Goal: Task Accomplishment & Management: Use online tool/utility

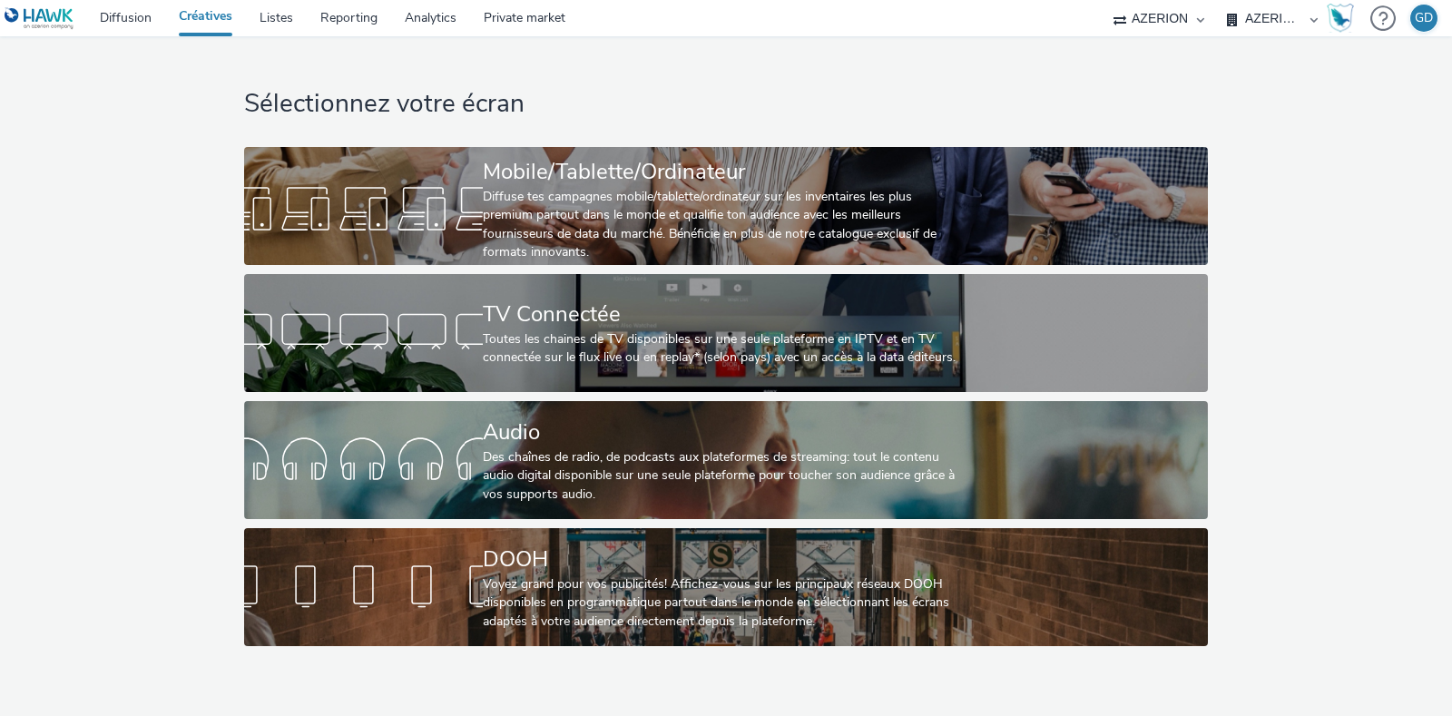
click at [246, 22] on link "Créatives" at bounding box center [205, 18] width 81 height 36
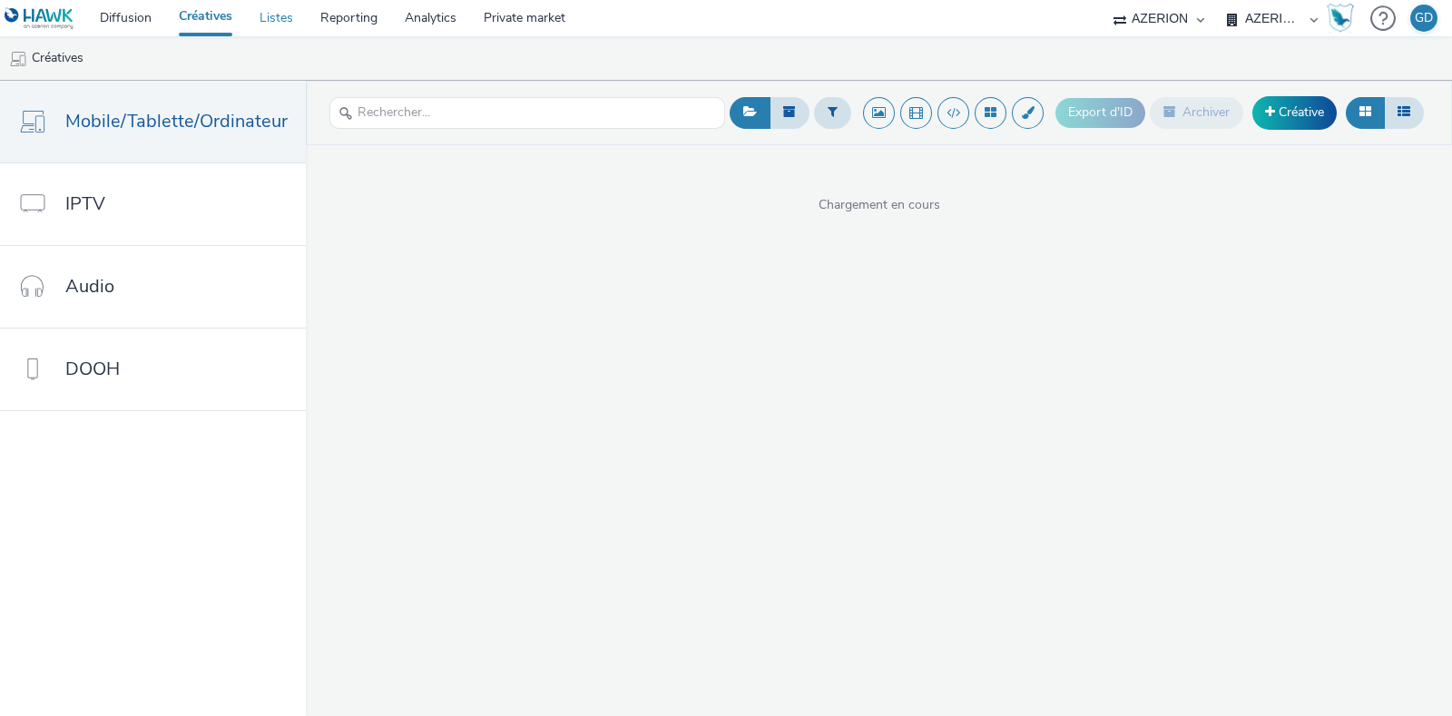
click at [273, 22] on link "Listes" at bounding box center [276, 18] width 61 height 36
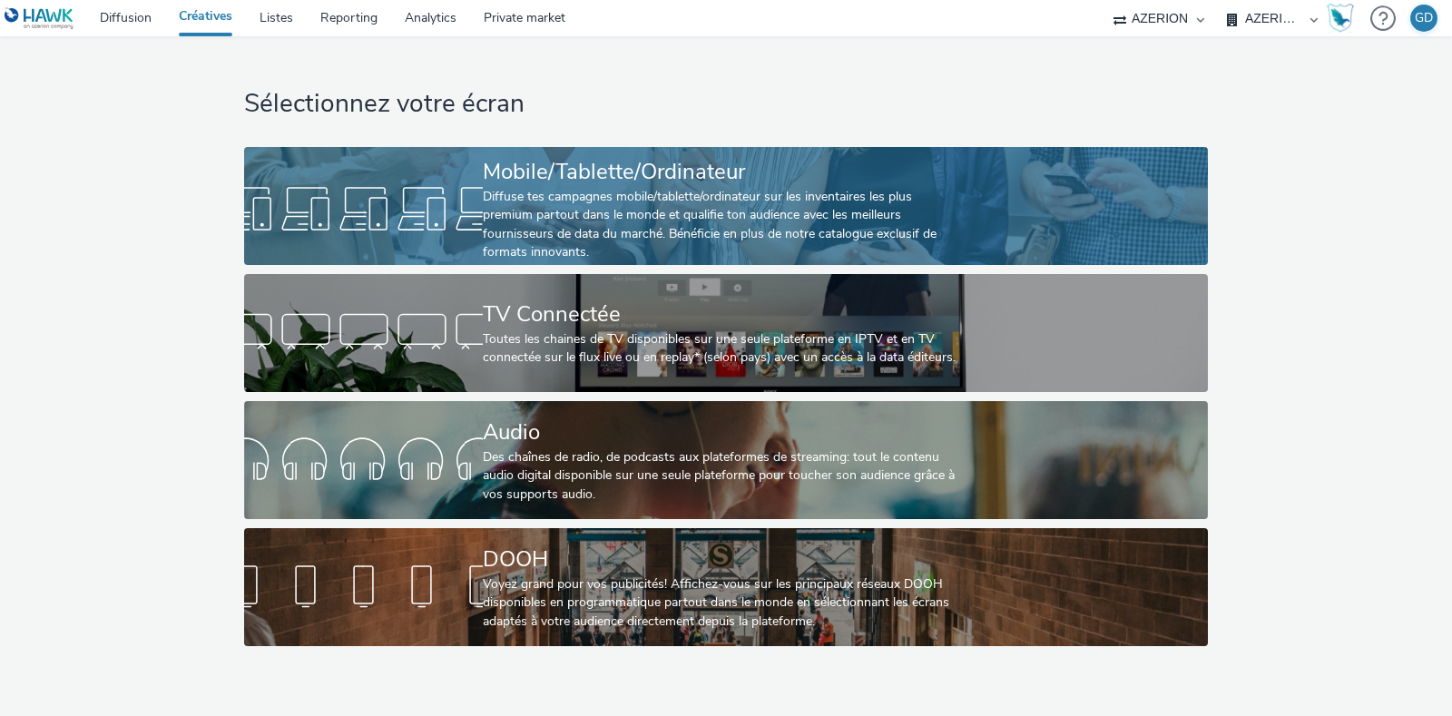
click at [585, 198] on div "Diffuse tes campagnes mobile/tablette/ordinateur sur les inventaires les plus p…" at bounding box center [722, 225] width 478 height 74
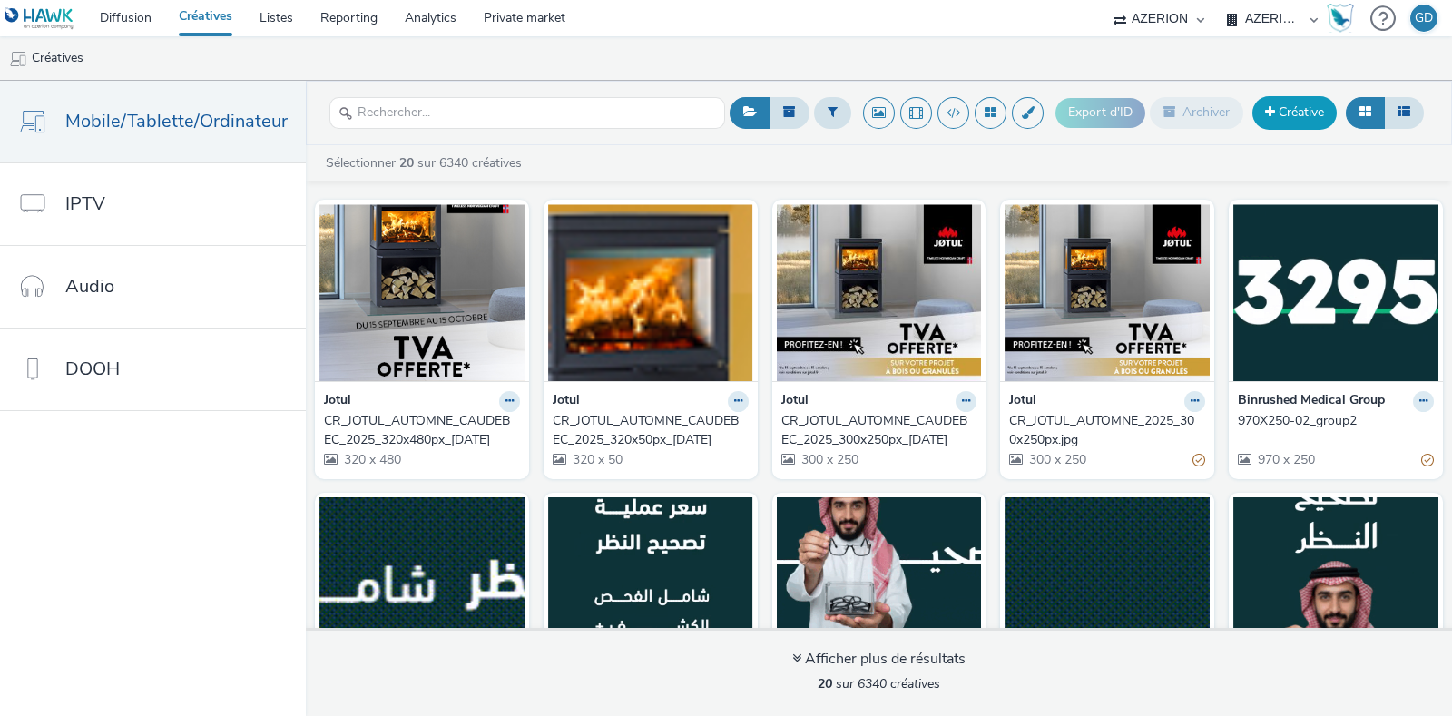
click at [1319, 115] on link "Créative" at bounding box center [1295, 112] width 84 height 33
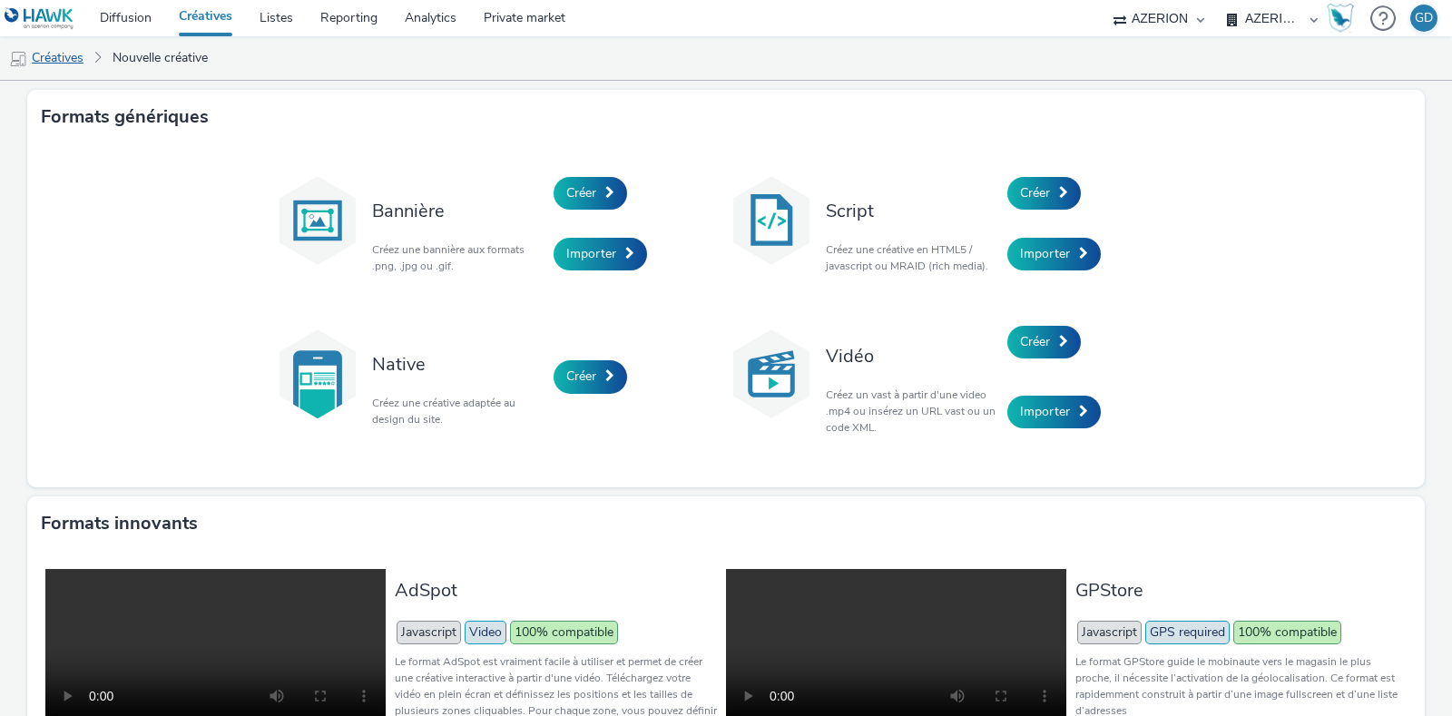
click at [74, 57] on link "Créatives" at bounding box center [46, 58] width 93 height 44
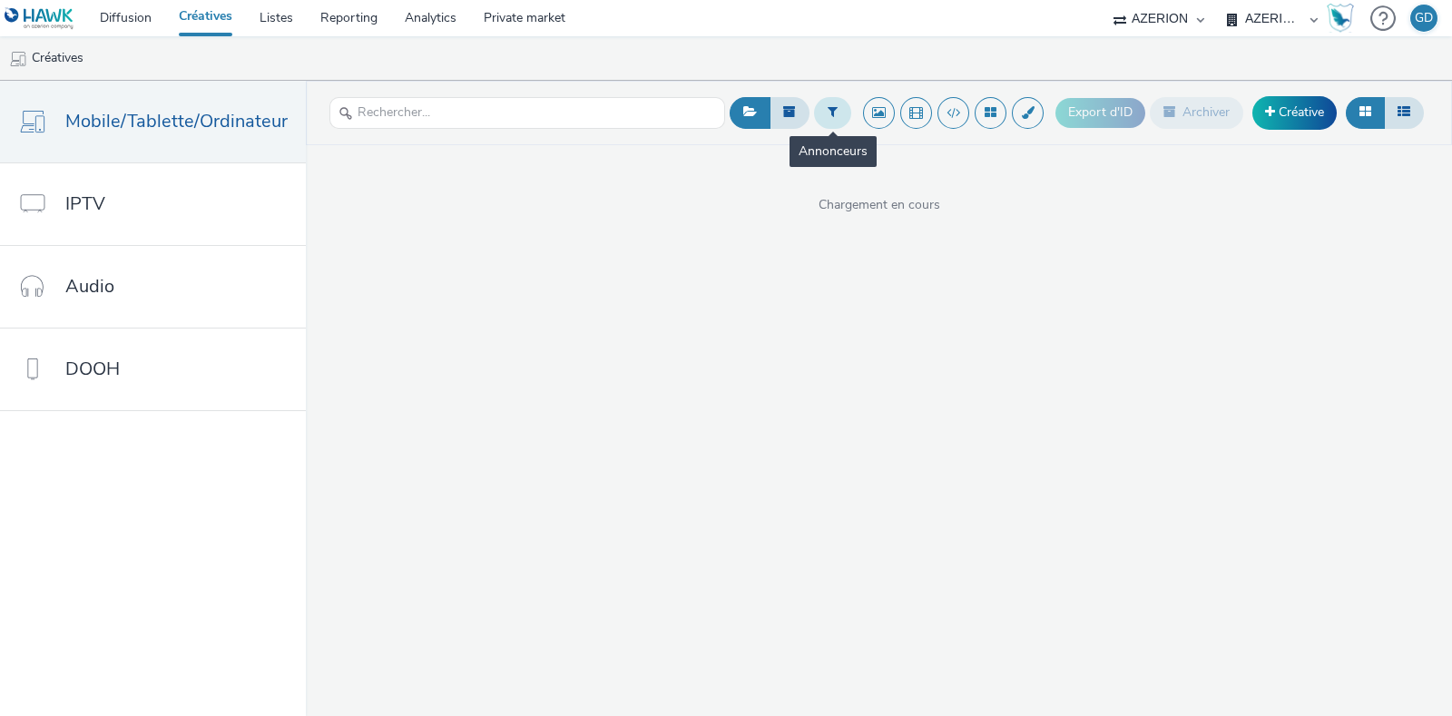
click at [826, 105] on button at bounding box center [832, 112] width 37 height 31
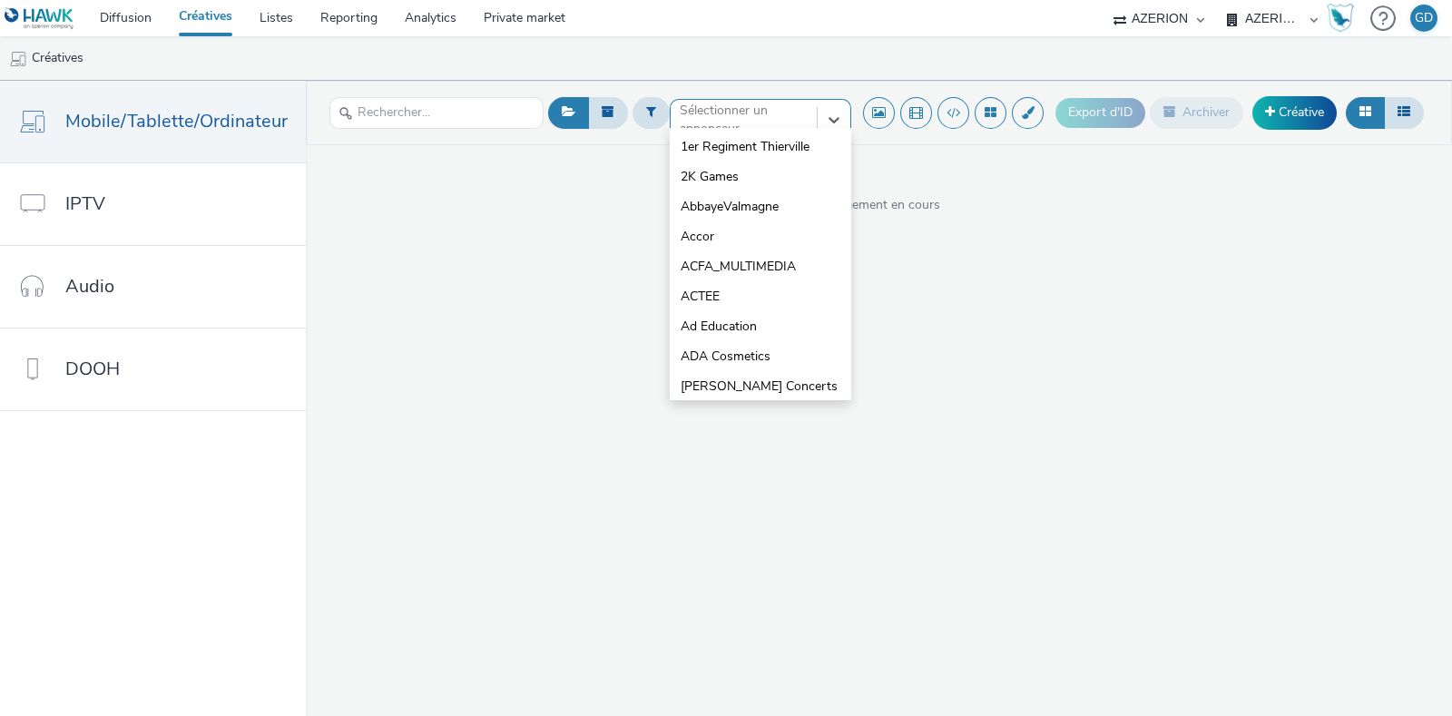
click at [750, 118] on div at bounding box center [744, 120] width 128 height 22
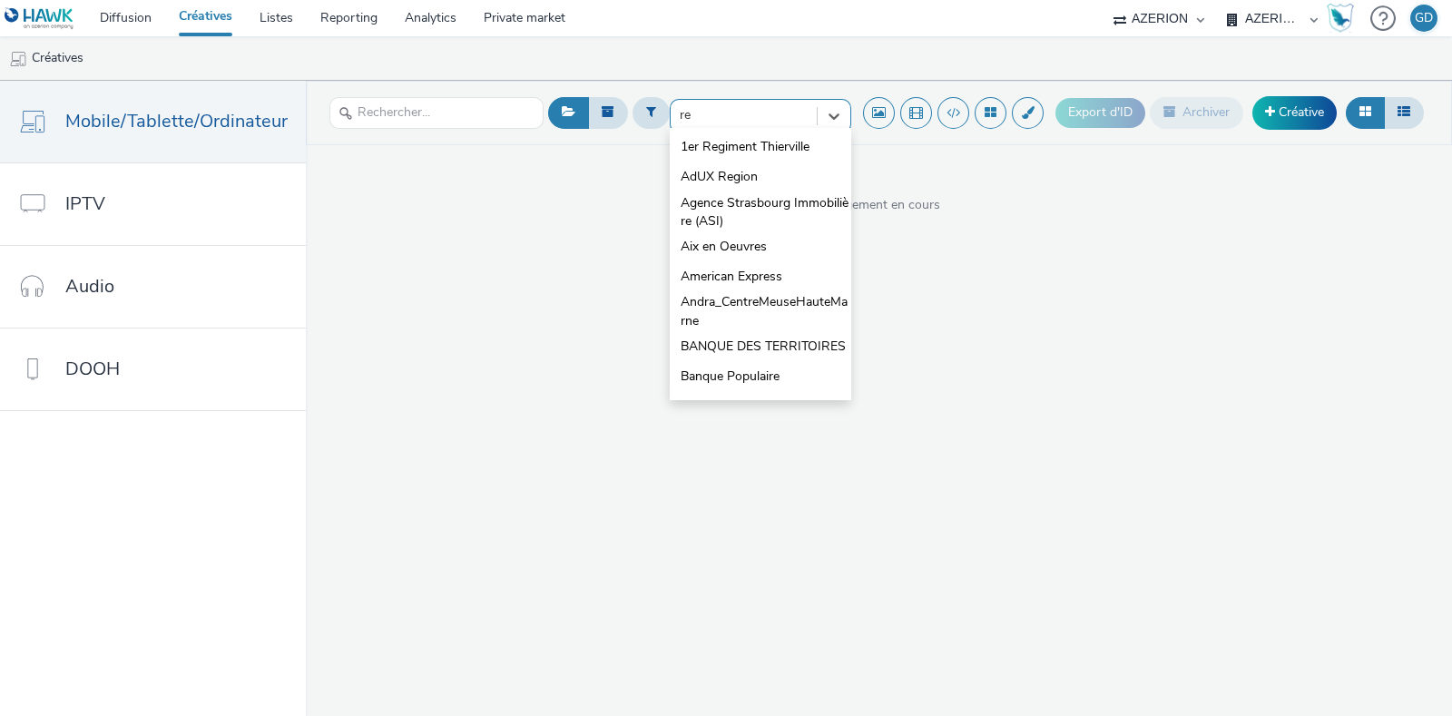
type input "red"
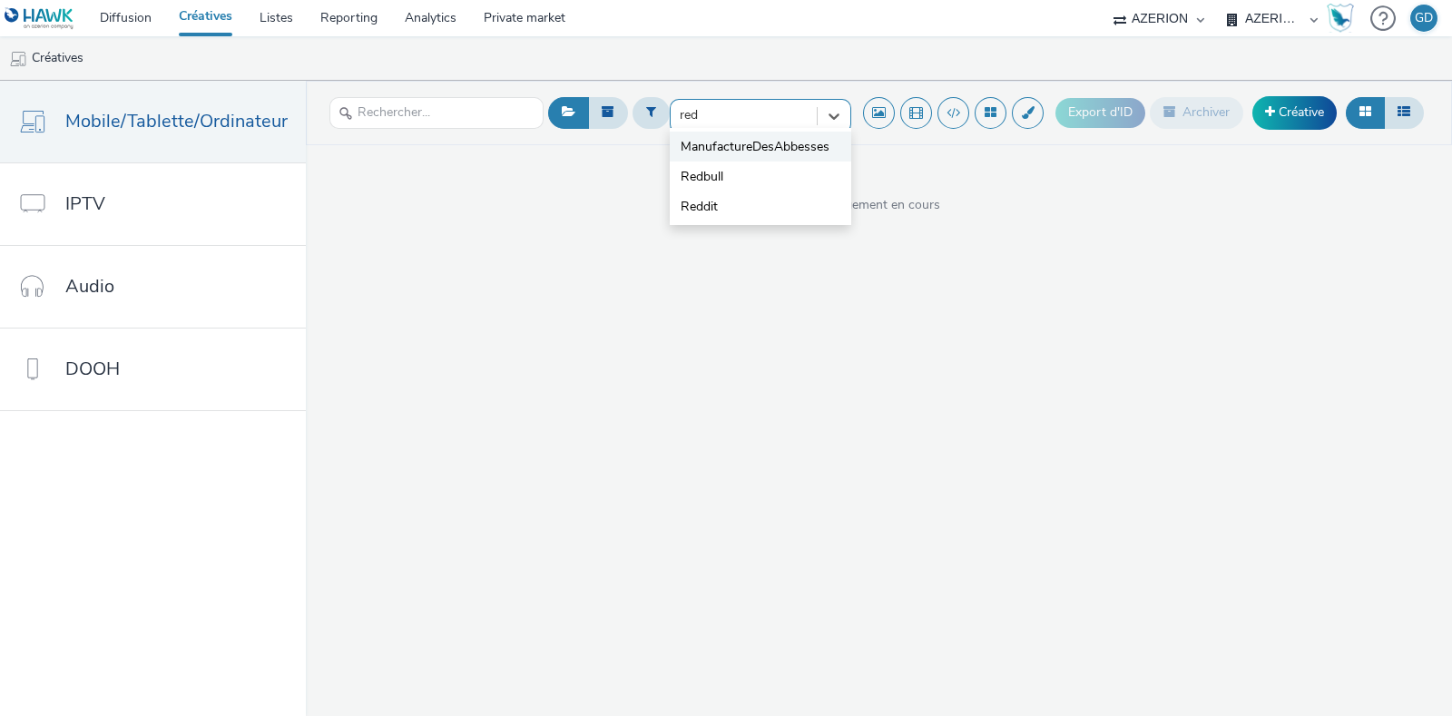
click at [742, 162] on li "Redbull" at bounding box center [761, 177] width 182 height 30
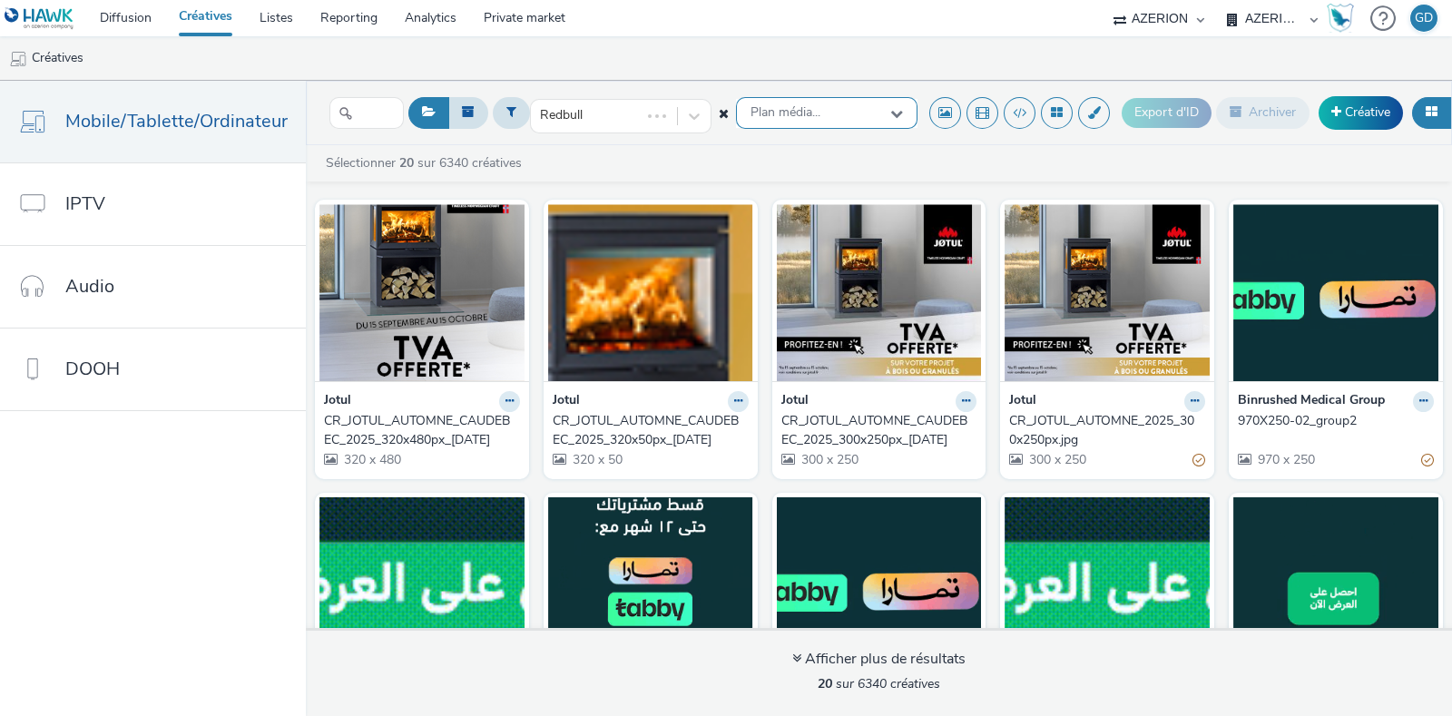
click at [739, 115] on div "Plan média..." at bounding box center [827, 113] width 182 height 32
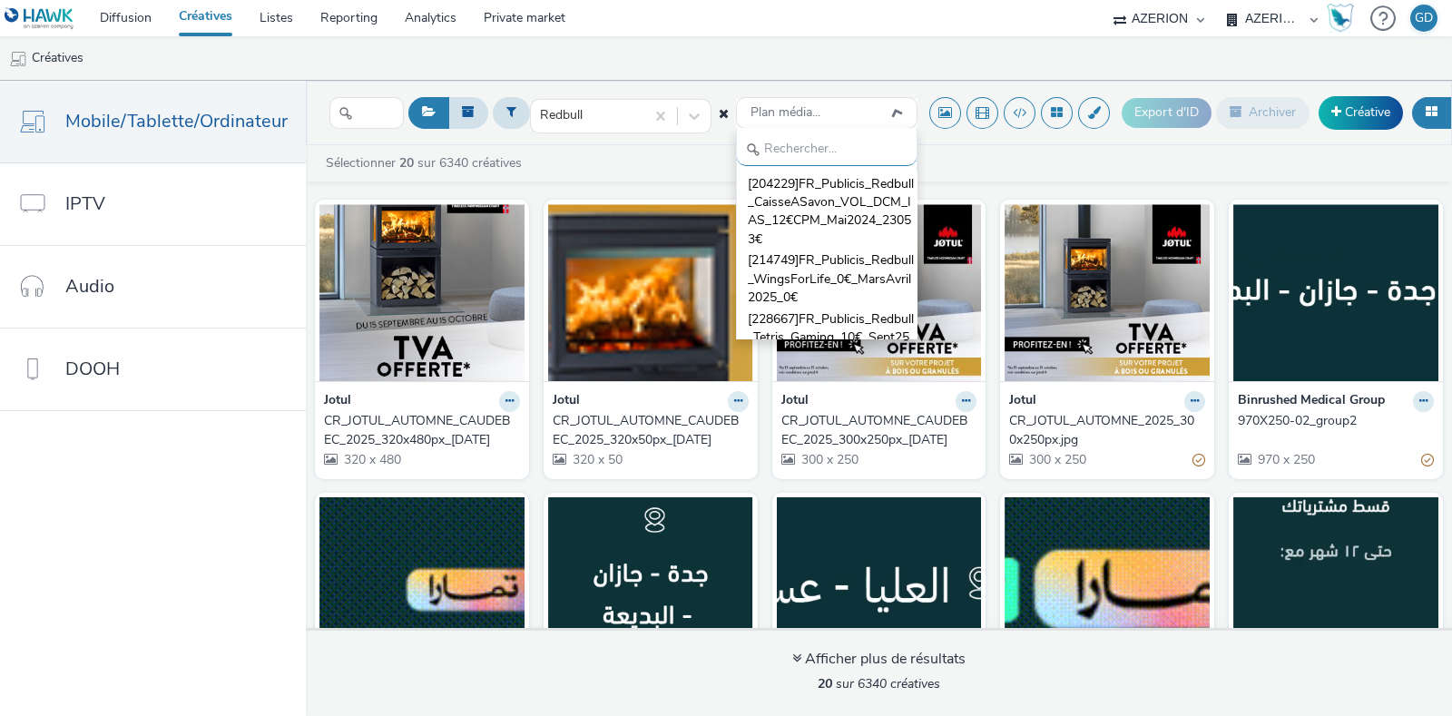
click at [672, 142] on header "Redbull Plan média... [204229]FR_Publicis_Redbull_CaisseASavon_VOL_DCM_IAS_12€C…" at bounding box center [879, 113] width 1146 height 64
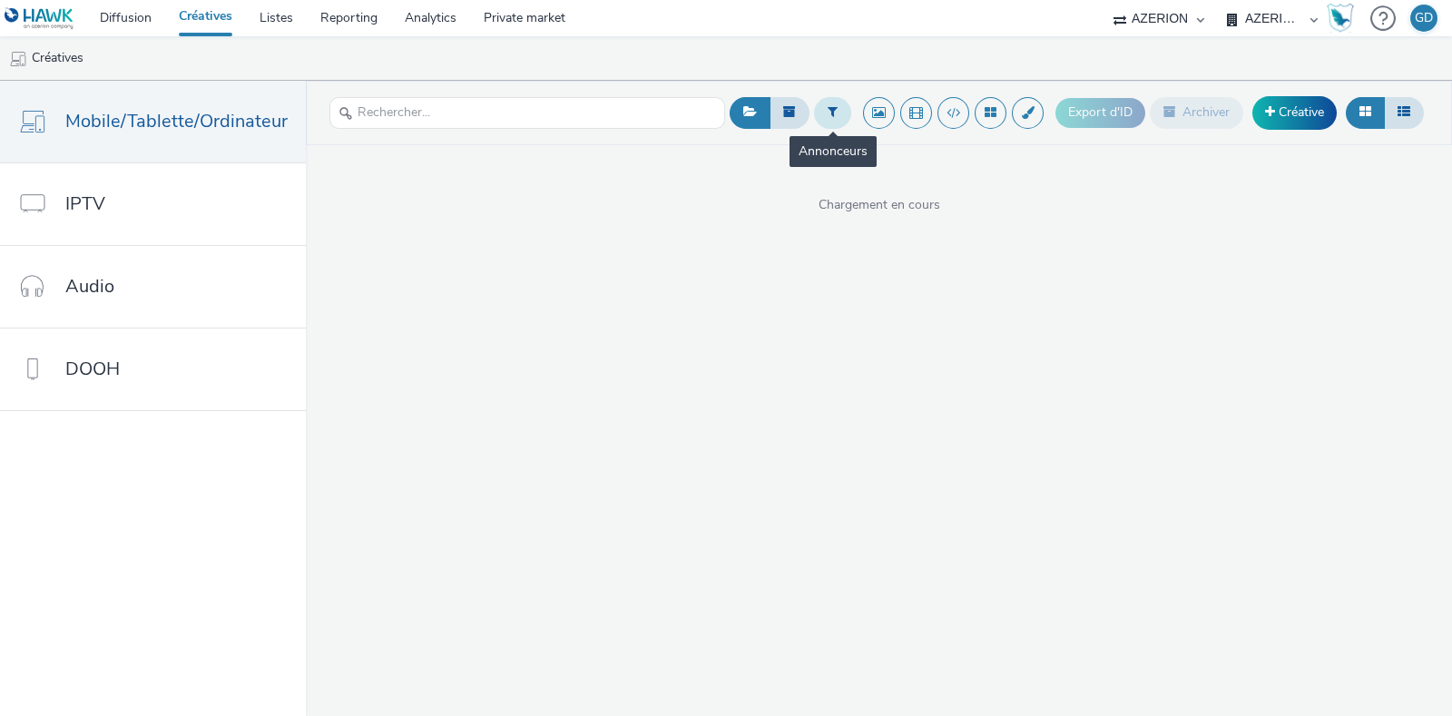
click at [844, 111] on button at bounding box center [832, 112] width 37 height 31
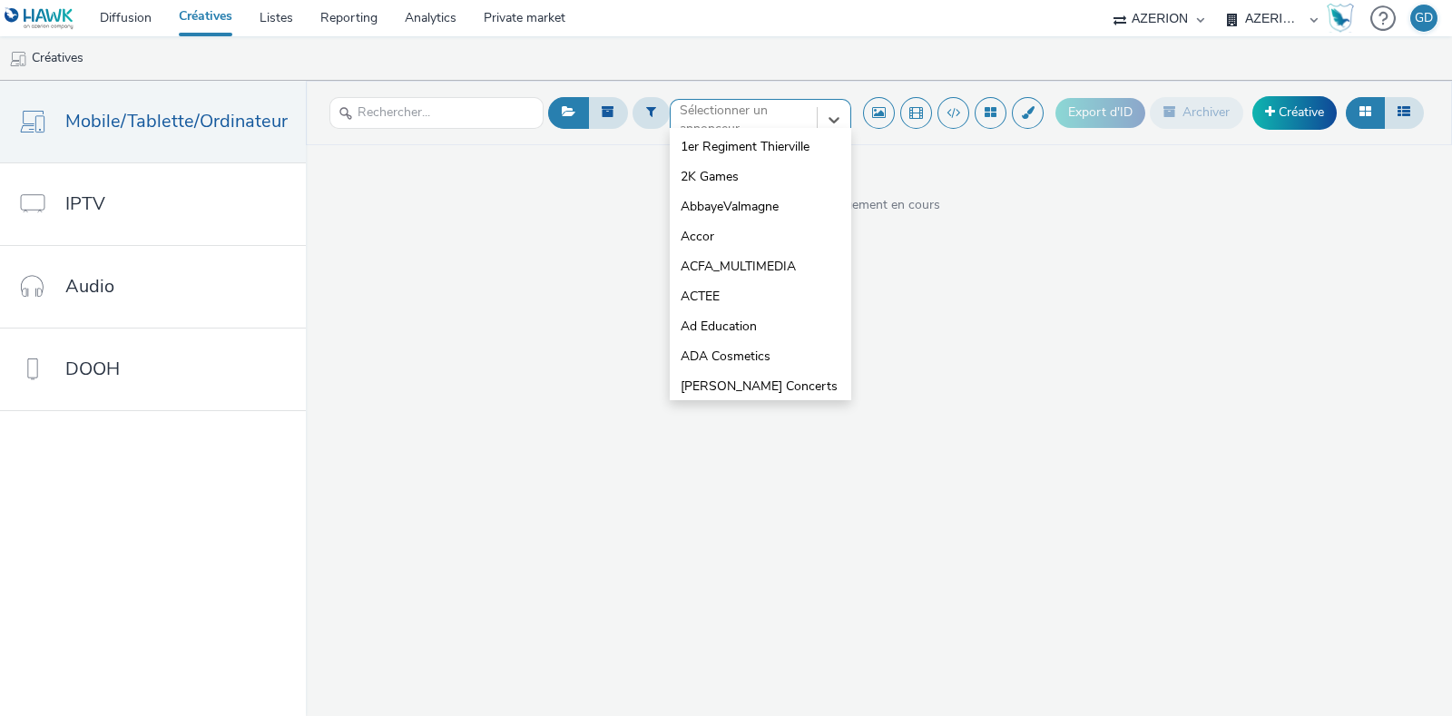
click at [759, 127] on div "option 1er Regiment Thierville focused, 1 of 10. 10 results available. Use Up a…" at bounding box center [761, 113] width 182 height 29
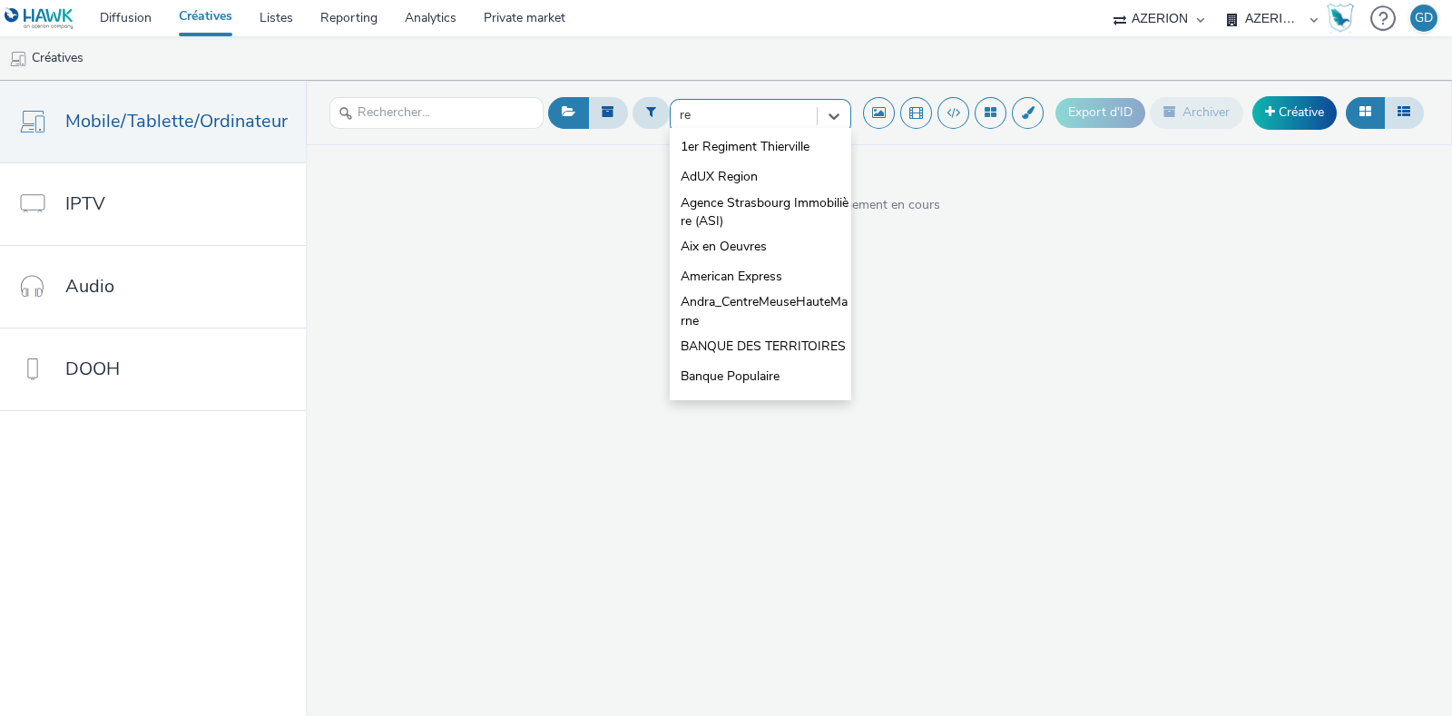
type input "red"
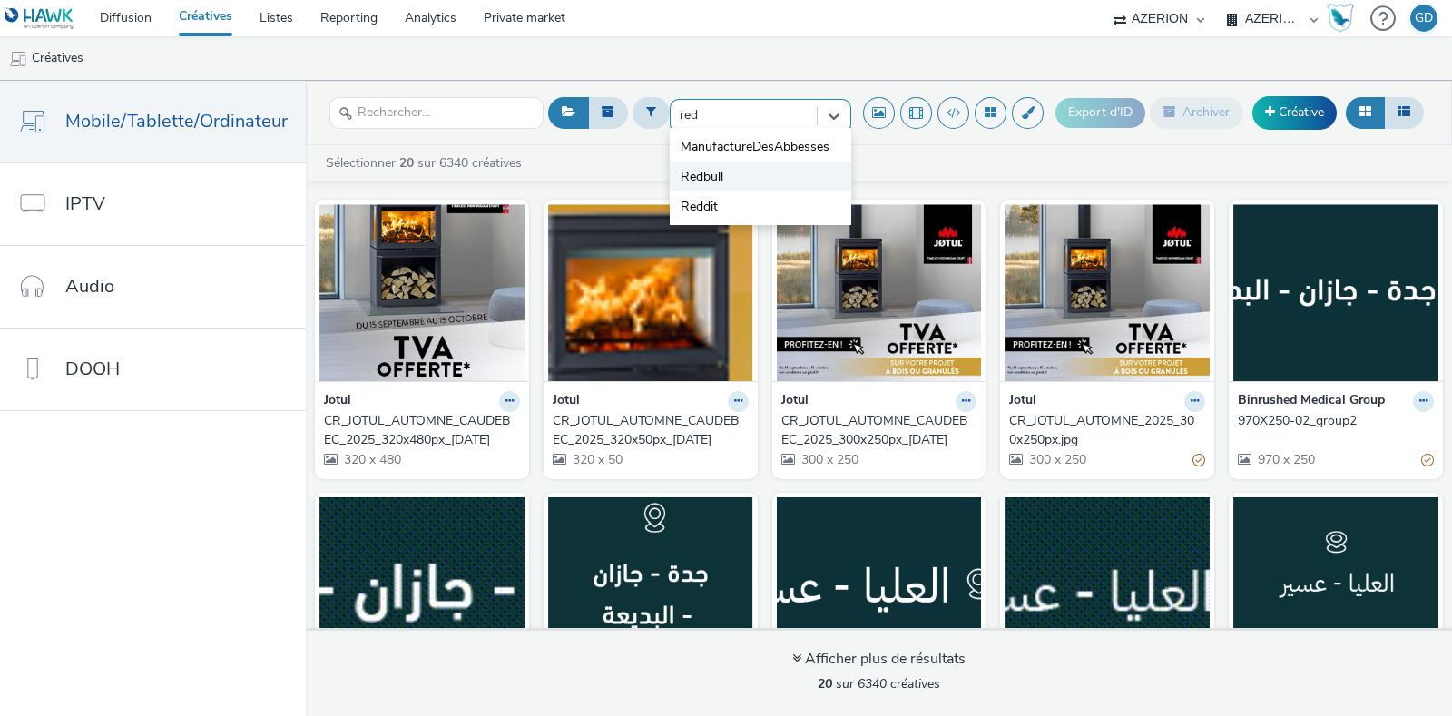
click at [703, 168] on span "Redbull" at bounding box center [702, 177] width 43 height 18
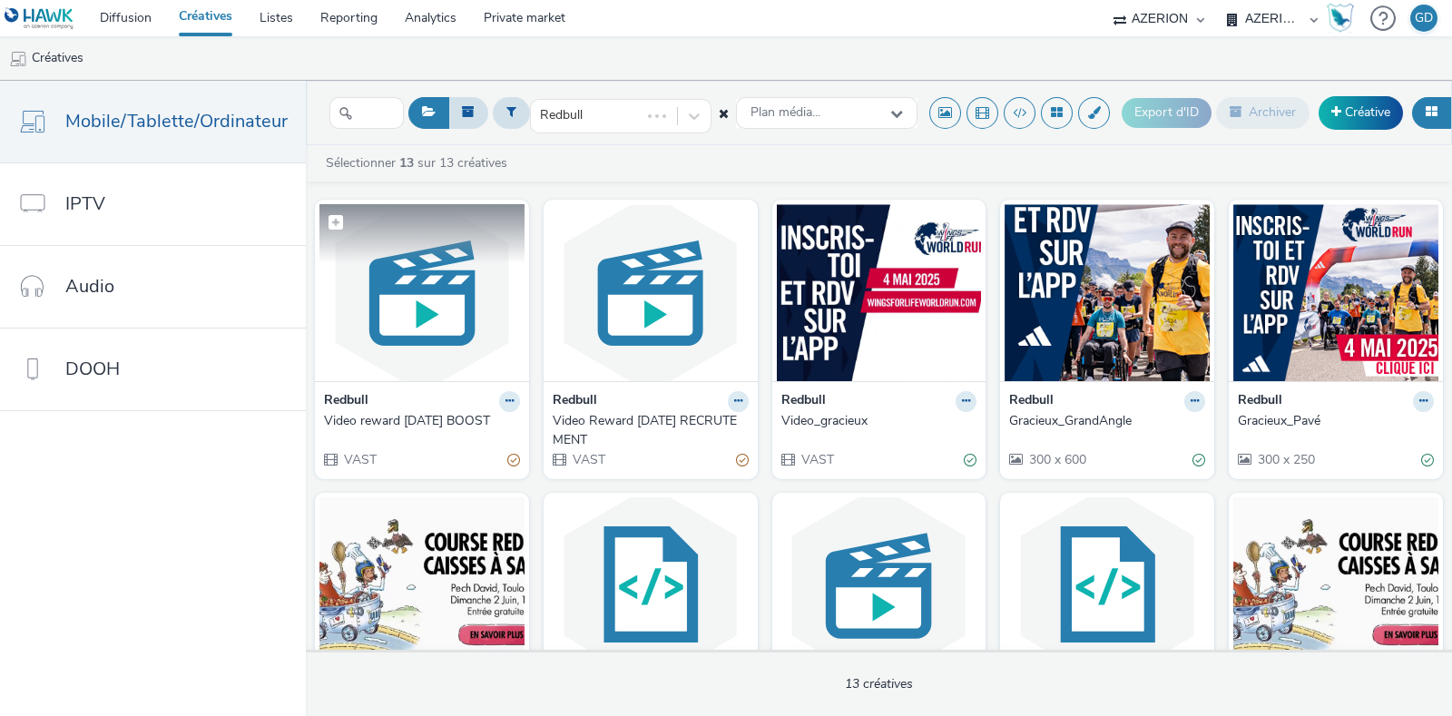
click at [463, 288] on img at bounding box center [421, 292] width 205 height 177
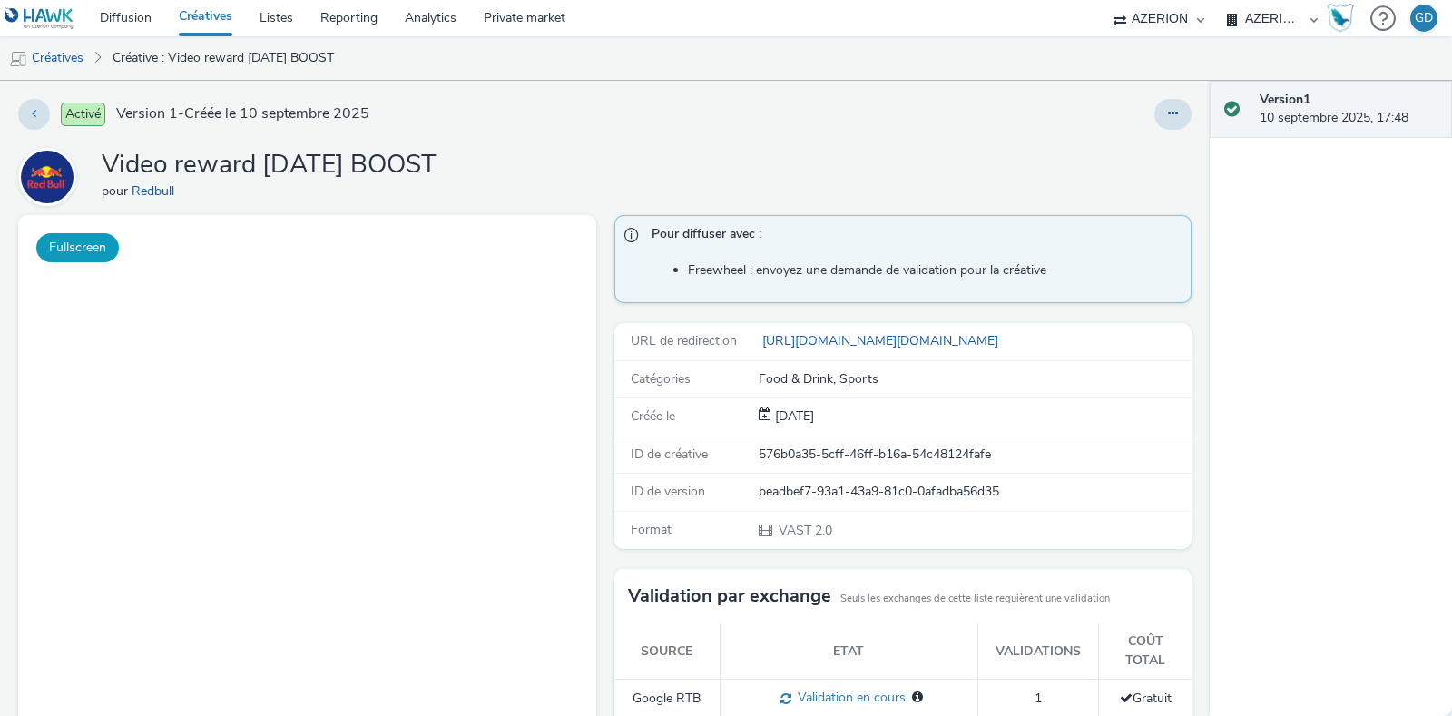
click at [73, 253] on button "Fullscreen" at bounding box center [77, 247] width 83 height 29
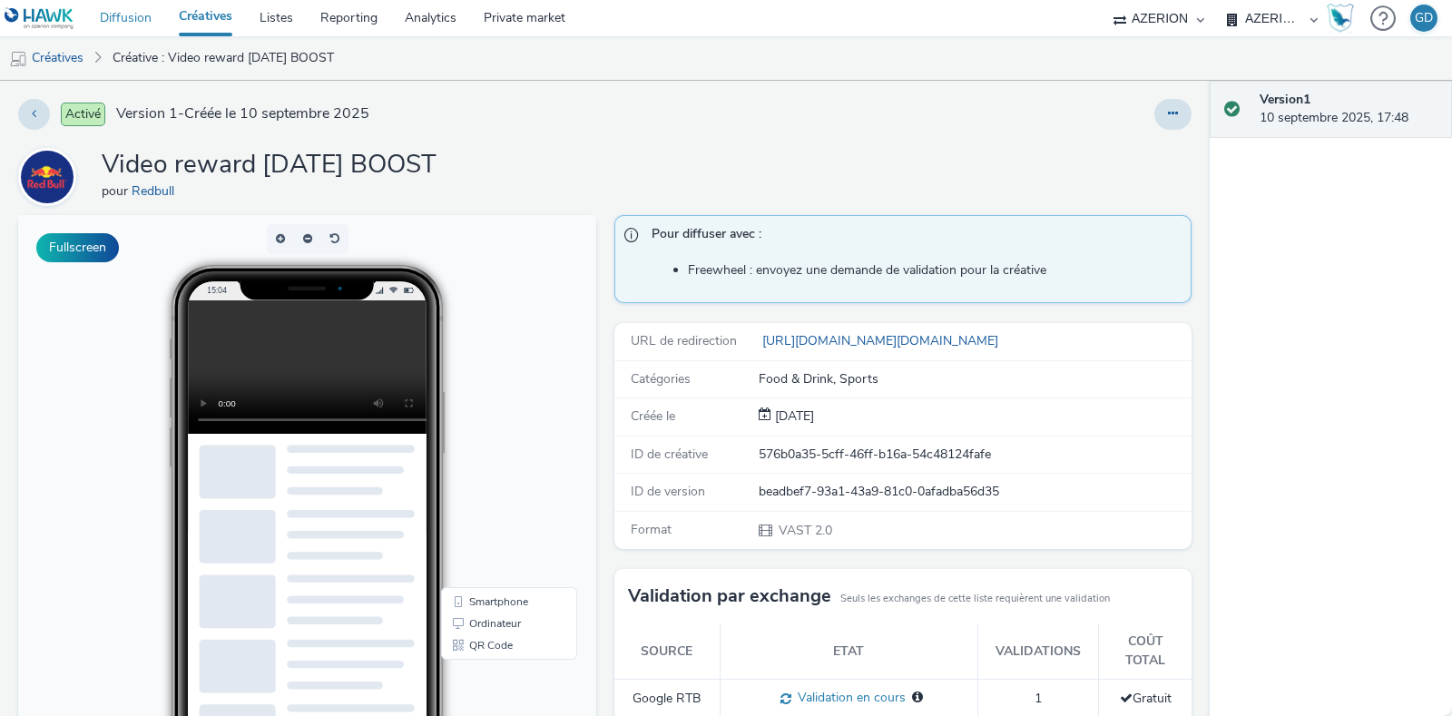
click at [113, 26] on link "Diffusion" at bounding box center [125, 18] width 79 height 36
